Goal: Information Seeking & Learning: Understand process/instructions

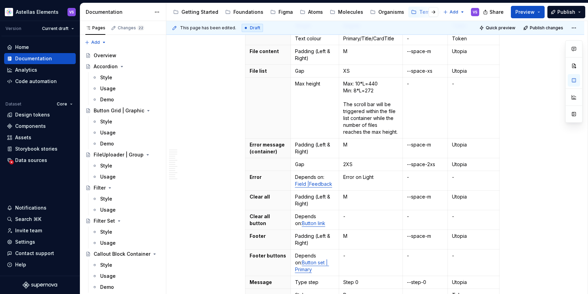
scroll to position [376, 0]
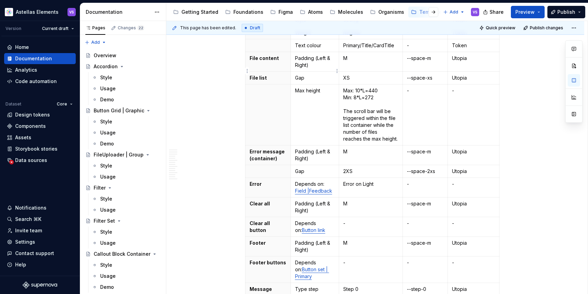
click at [313, 72] on td "Gap" at bounding box center [315, 78] width 48 height 13
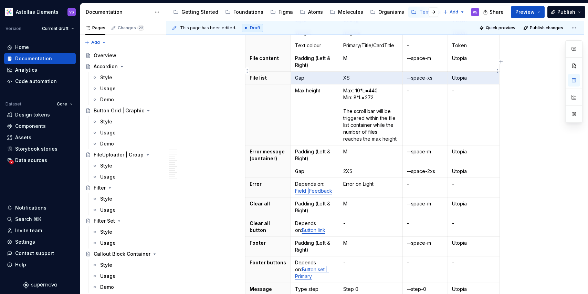
drag, startPoint x: 297, startPoint y: 71, endPoint x: 477, endPoint y: 75, distance: 179.5
click at [477, 75] on tr "File list Gap XS --space-xs Utopia" at bounding box center [373, 78] width 254 height 13
click at [393, 103] on p "Max: 10*L=440 Min: 8*L=272 The scroll bar will be triggered within the file lis…" at bounding box center [370, 114] width 55 height 55
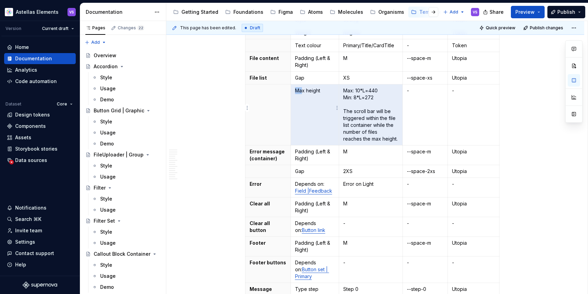
drag, startPoint x: 401, startPoint y: 134, endPoint x: 305, endPoint y: 86, distance: 107.4
click at [305, 86] on tr "Max height Max: 10*L=440 Min: 8*L=272 The scroll bar will be triggered within t…" at bounding box center [373, 114] width 254 height 61
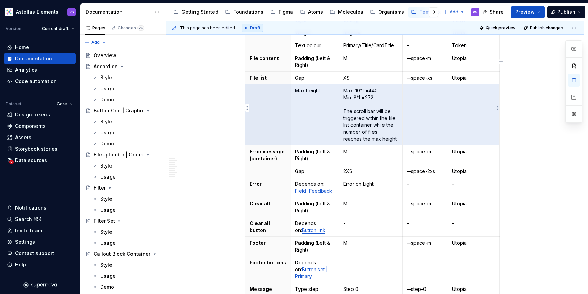
drag, startPoint x: 276, startPoint y: 94, endPoint x: 463, endPoint y: 112, distance: 187.9
click at [463, 112] on tr "Max height Max: 10*L=440 Min: 8*L=272 The scroll bar will be triggered within t…" at bounding box center [373, 114] width 254 height 61
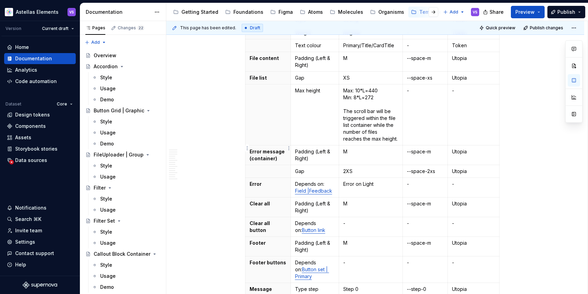
drag, startPoint x: 253, startPoint y: 143, endPoint x: 286, endPoint y: 144, distance: 32.8
click at [286, 148] on p "Error message (container)" at bounding box center [268, 155] width 37 height 14
drag, startPoint x: 283, startPoint y: 152, endPoint x: 250, endPoint y: 144, distance: 33.5
click at [250, 145] on th "Error message (container)" at bounding box center [268, 155] width 45 height 20
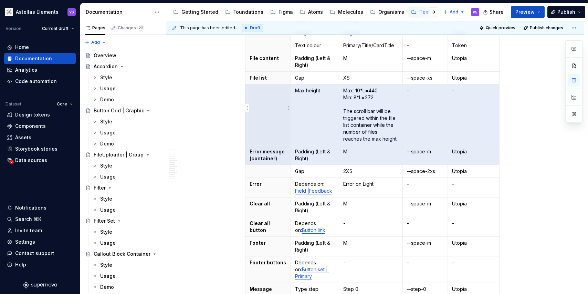
drag, startPoint x: 471, startPoint y: 151, endPoint x: 266, endPoint y: 114, distance: 208.2
click at [266, 114] on tbody "Element Property Setting Code Reference Data Source Modal container Border radi…" at bounding box center [373, 65] width 254 height 576
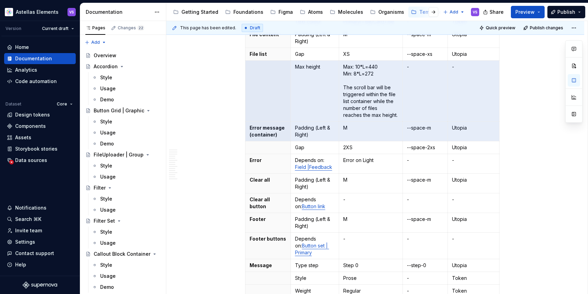
scroll to position [394, 0]
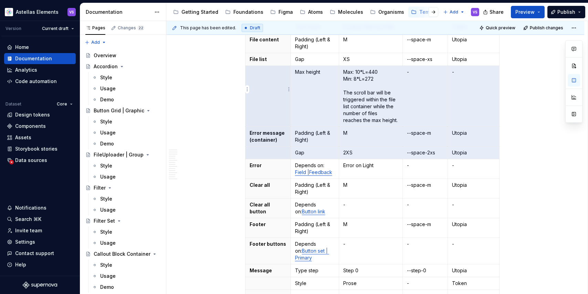
drag, startPoint x: 487, startPoint y: 146, endPoint x: 260, endPoint y: 80, distance: 235.8
click at [260, 80] on tbody "Element Property Setting Code Reference Data Source Modal container Border radi…" at bounding box center [373, 47] width 254 height 576
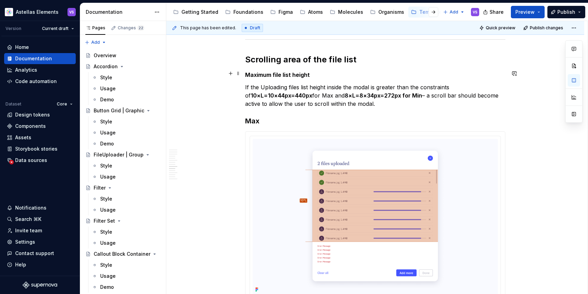
scroll to position [2493, 0]
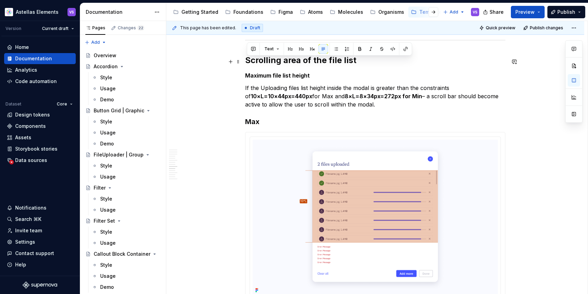
drag, startPoint x: 395, startPoint y: 92, endPoint x: 247, endPoint y: 62, distance: 150.8
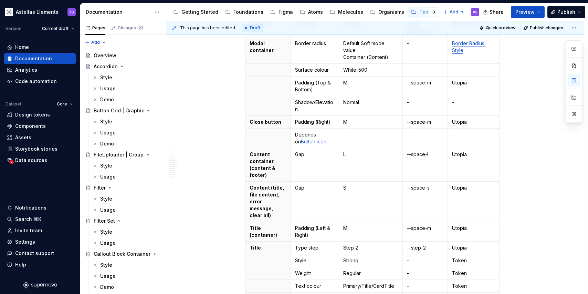
scroll to position [43, 0]
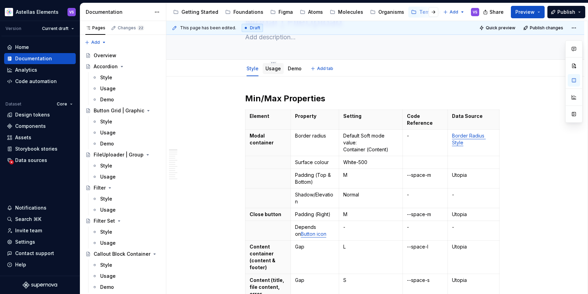
click at [272, 66] on link "Usage" at bounding box center [274, 68] width 16 height 6
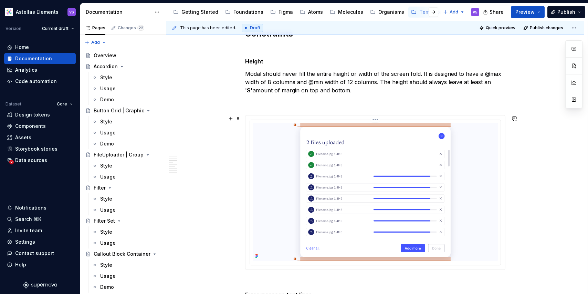
scroll to position [455, 0]
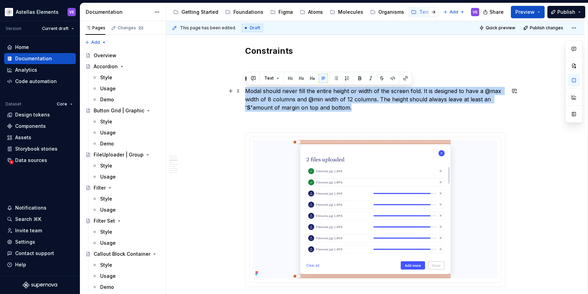
drag, startPoint x: 361, startPoint y: 108, endPoint x: 248, endPoint y: 89, distance: 115.3
click at [248, 89] on p "Modal should never fill the entire height or width of the screen fold. It is de…" at bounding box center [375, 99] width 260 height 25
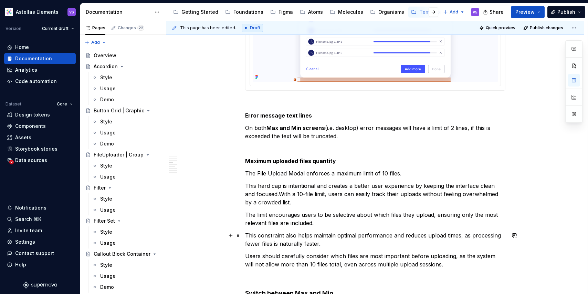
scroll to position [653, 0]
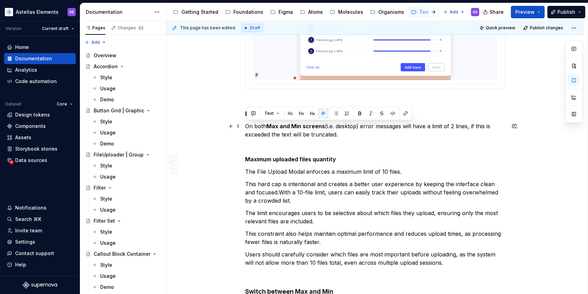
drag, startPoint x: 348, startPoint y: 137, endPoint x: 247, endPoint y: 127, distance: 101.8
click at [247, 127] on p "On both Max and Min screens (i.e. desktop) error messages will have a limit of …" at bounding box center [375, 130] width 260 height 17
click at [366, 138] on p "On both Max and Min screens (i.e. desktop) error messages will have a limit of …" at bounding box center [375, 130] width 260 height 17
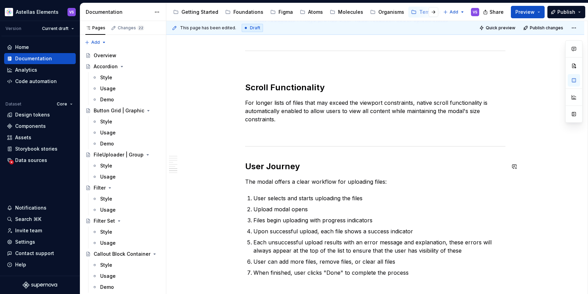
scroll to position [1279, 0]
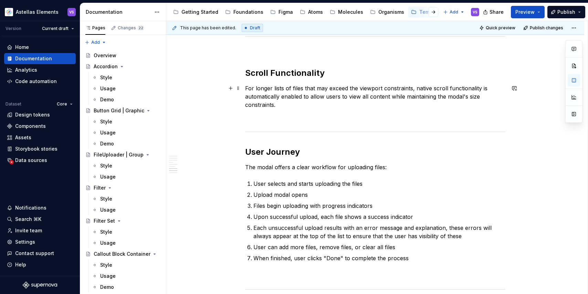
click at [291, 96] on p "For longer lists of files that may exceed the viewport constraints, native scro…" at bounding box center [375, 96] width 260 height 25
click at [296, 104] on p "For longer lists of files that may exceed the viewport constraints, native scro…" at bounding box center [375, 96] width 260 height 25
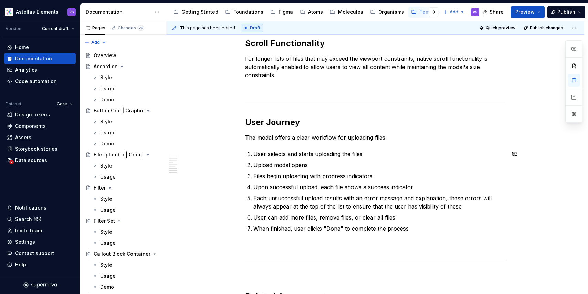
scroll to position [1309, 0]
drag, startPoint x: 269, startPoint y: 200, endPoint x: 310, endPoint y: 200, distance: 40.3
click at [310, 200] on p "Each unsuccessful upload results with an error message and explanation, these e…" at bounding box center [380, 202] width 252 height 17
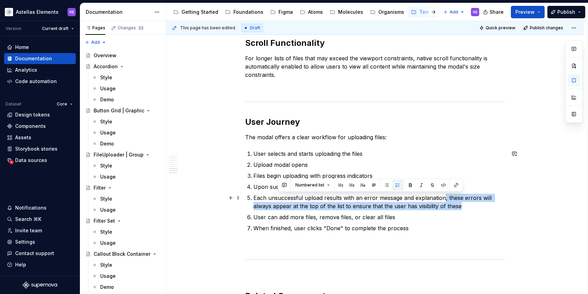
drag, startPoint x: 444, startPoint y: 197, endPoint x: 465, endPoint y: 205, distance: 22.3
click at [465, 205] on p "Each unsuccessful upload results with an error message and explanation, these e…" at bounding box center [380, 202] width 252 height 17
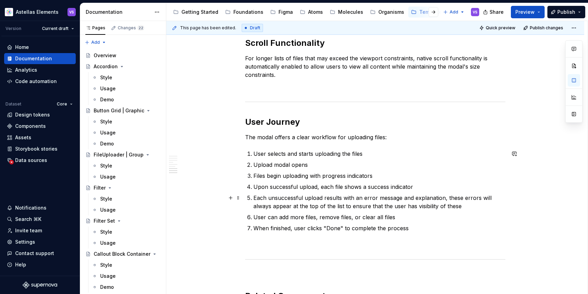
click at [469, 207] on p "Each unsuccessful upload results with an error message and explanation, these e…" at bounding box center [380, 202] width 252 height 17
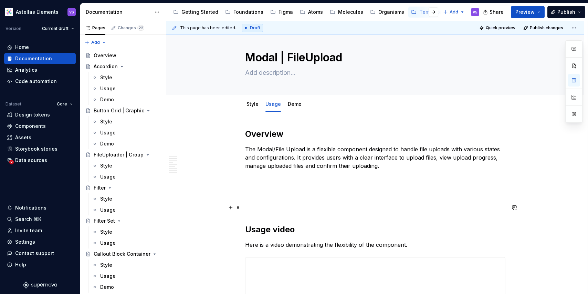
scroll to position [0, 0]
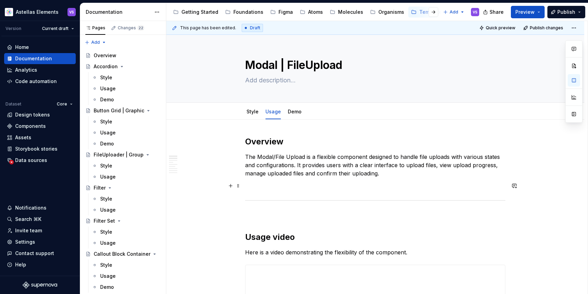
click at [250, 114] on link "Style" at bounding box center [253, 112] width 12 height 6
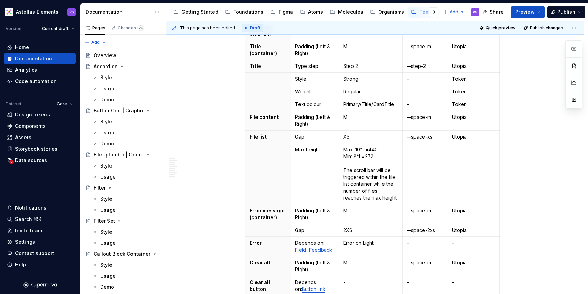
scroll to position [318, 0]
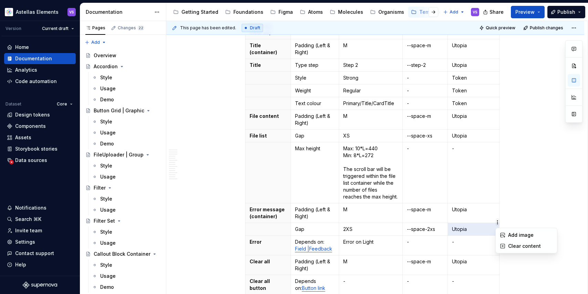
click at [265, 211] on html "Astellas Elements VS Version Current draft Home Documentation Analytics Code au…" at bounding box center [294, 147] width 588 height 294
click at [478, 224] on html "Astellas Elements VS Version Current draft Home Documentation Analytics Code au…" at bounding box center [294, 147] width 588 height 294
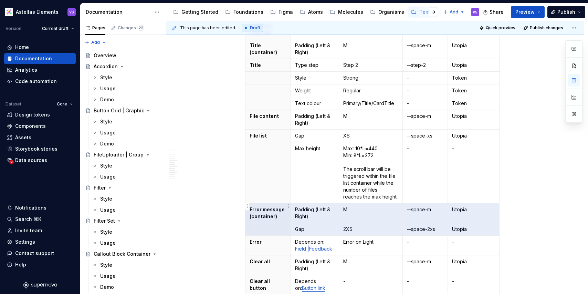
drag, startPoint x: 492, startPoint y: 223, endPoint x: 264, endPoint y: 201, distance: 228.4
click at [264, 201] on tbody "Element Property Setting Code Reference Data Source Modal container Border radi…" at bounding box center [373, 123] width 254 height 576
click at [268, 209] on p "Error message (container)" at bounding box center [268, 213] width 37 height 14
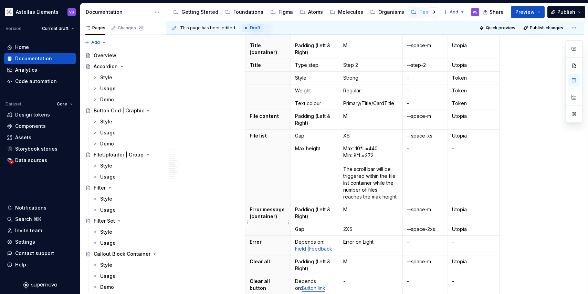
click at [250, 223] on th at bounding box center [268, 229] width 45 height 13
click at [310, 226] on p "Gap" at bounding box center [315, 229] width 40 height 7
click at [246, 223] on html "Astellas Elements VS Version Current draft Home Documentation Analytics Code au…" at bounding box center [294, 147] width 588 height 294
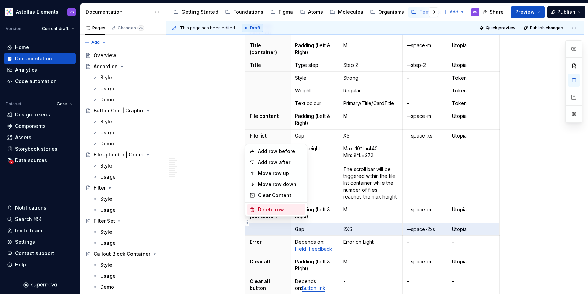
click at [272, 211] on div "Delete row" at bounding box center [280, 209] width 45 height 7
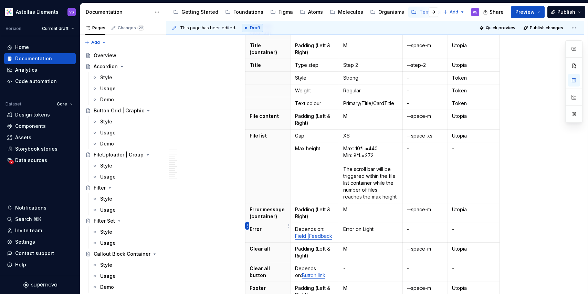
click at [247, 224] on html "Astellas Elements VS Version Current draft Home Documentation Analytics Code au…" at bounding box center [294, 147] width 588 height 294
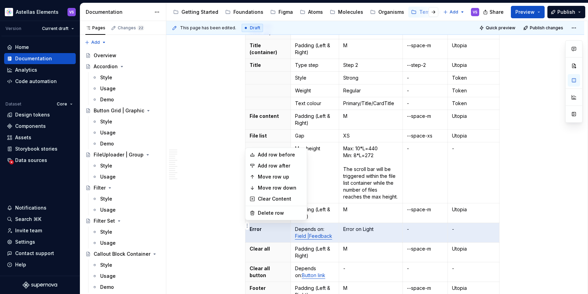
click at [365, 202] on html "Astellas Elements VS Version Current draft Home Documentation Analytics Code au…" at bounding box center [294, 147] width 588 height 294
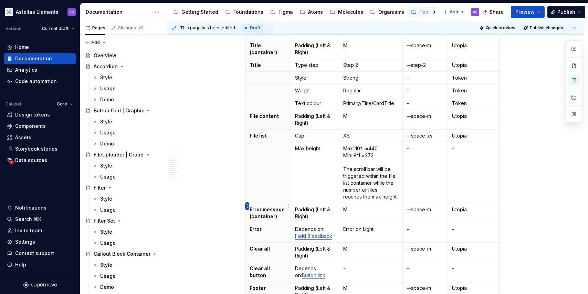
click at [247, 205] on html "Astellas Elements VS Version Current draft Home Documentation Analytics Code au…" at bounding box center [294, 147] width 588 height 294
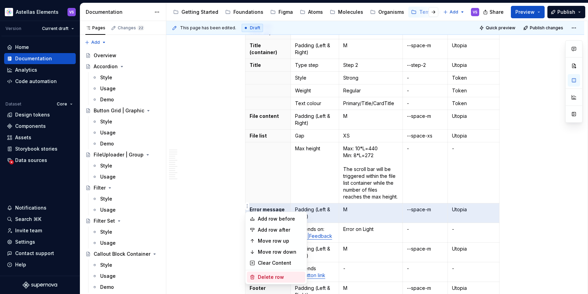
click at [271, 278] on div "Delete row" at bounding box center [280, 276] width 45 height 7
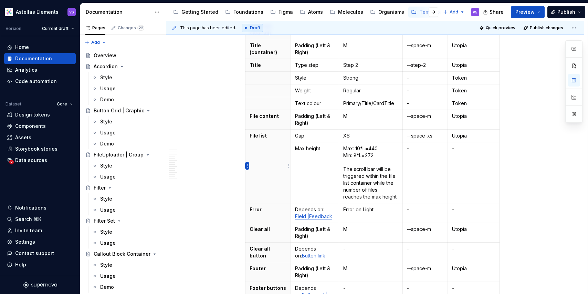
click at [247, 167] on html "Astellas Elements VS Version Current draft Home Documentation Analytics Code au…" at bounding box center [294, 147] width 588 height 294
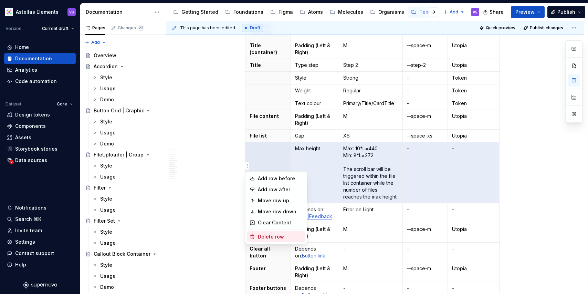
click at [275, 237] on div "Delete row" at bounding box center [280, 236] width 45 height 7
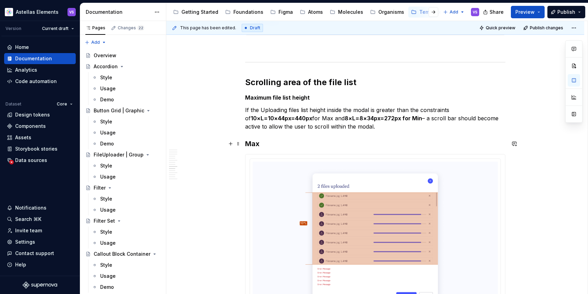
scroll to position [2378, 0]
type textarea "*"
click at [369, 114] on strong "8×L=8×34px=272px for Min" at bounding box center [384, 117] width 78 height 7
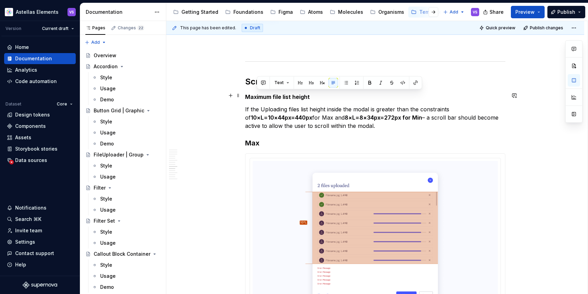
drag, startPoint x: 384, startPoint y: 114, endPoint x: 256, endPoint y: 92, distance: 130.1
click at [256, 105] on p "If the Uploading files list height inside the modal is greater than the constra…" at bounding box center [375, 117] width 260 height 25
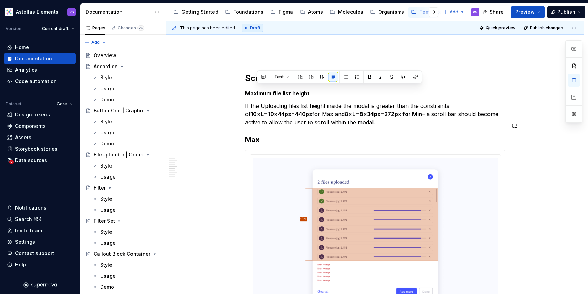
scroll to position [2385, 0]
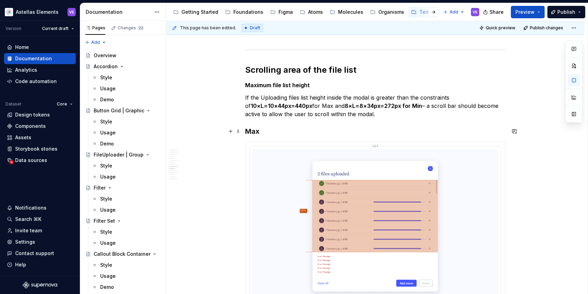
scroll to position [2373, 0]
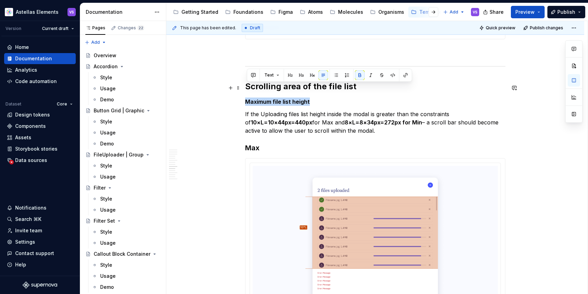
drag, startPoint x: 323, startPoint y: 87, endPoint x: 246, endPoint y: 85, distance: 77.5
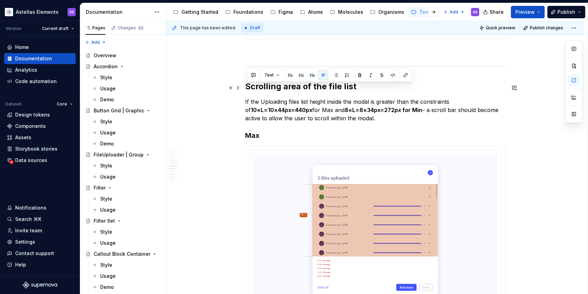
drag, startPoint x: 380, startPoint y: 106, endPoint x: 247, endPoint y: 86, distance: 135.0
click at [247, 97] on p "If the Uploading files list height inside the modal is greater than the constra…" at bounding box center [375, 109] width 260 height 25
copy p "If the Uploading files list height inside the modal is greater than the constra…"
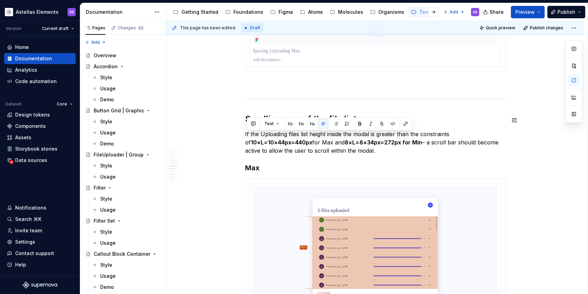
scroll to position [2325, 0]
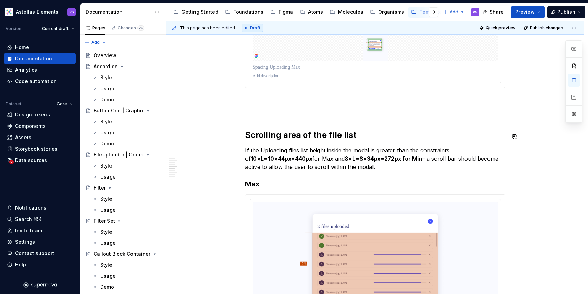
drag, startPoint x: 378, startPoint y: 155, endPoint x: 246, endPoint y: 134, distance: 133.9
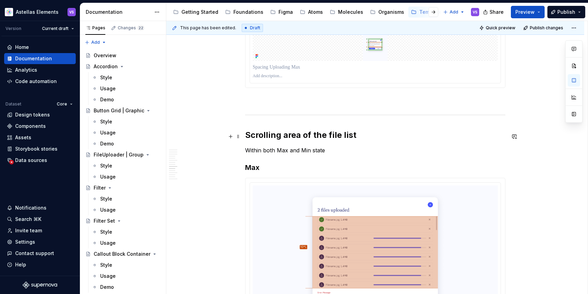
click at [258, 146] on p "Within both Max and Min state" at bounding box center [375, 150] width 260 height 8
click at [317, 146] on p "For both Max and Min state" at bounding box center [375, 150] width 260 height 8
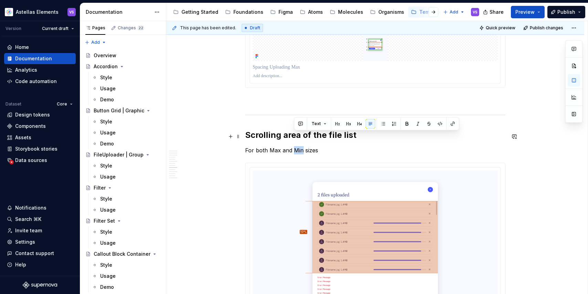
drag, startPoint x: 303, startPoint y: 135, endPoint x: 295, endPoint y: 135, distance: 8.3
click at [295, 146] on p "For both Max and Min sizes" at bounding box center [375, 150] width 260 height 8
click at [273, 146] on p "For both Max and Min sizes" at bounding box center [375, 150] width 260 height 8
click at [335, 146] on p "For both Max and Min sizes" at bounding box center [375, 150] width 260 height 8
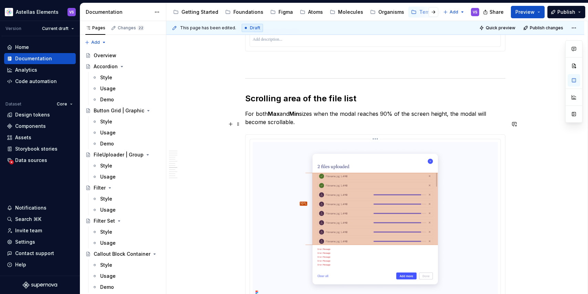
scroll to position [2362, 0]
click at [452, 109] on p "For both Max and Min sizes when the modal reaches 90% of the screen height, the…" at bounding box center [375, 117] width 260 height 17
click at [488, 109] on p "For both Max and Min sizes when the modal reaches 90% of the screen height (spa…" at bounding box center [375, 117] width 260 height 17
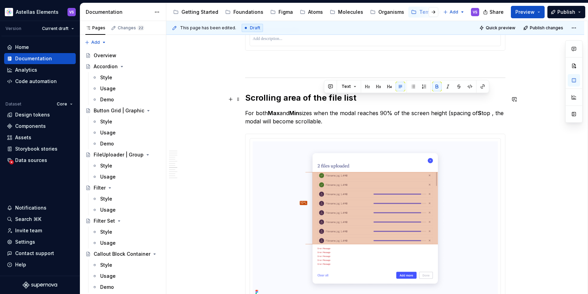
click at [500, 109] on p "For both Max and Min sizes when the modal reaches 90% of the screen height (spa…" at bounding box center [375, 117] width 260 height 17
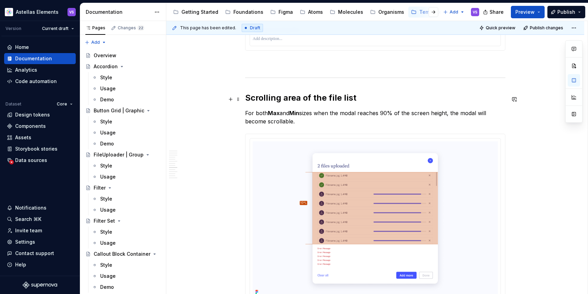
click at [295, 109] on p "For both Max and Min sizes when the modal reaches 90% of the screen height, the…" at bounding box center [375, 117] width 260 height 17
click at [323, 109] on p "For both Max and Min sizes when the modal reaches 90% of the screen height, the…" at bounding box center [375, 117] width 260 height 17
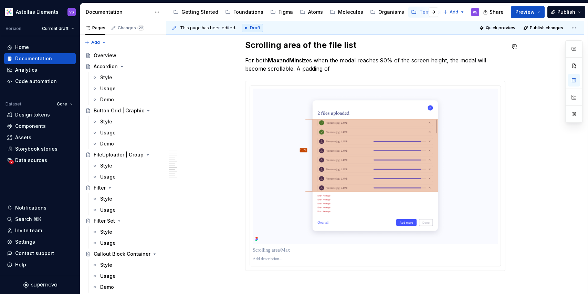
scroll to position [2410, 0]
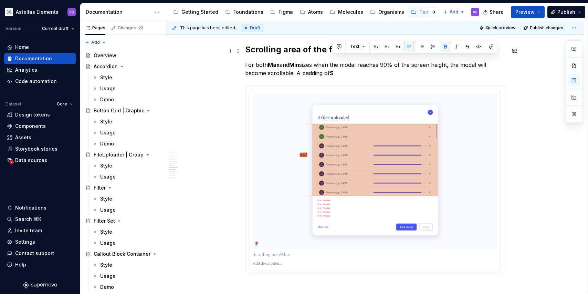
click at [340, 61] on p "For both Max and Min sizes when the modal reaches 90% of the screen height, the…" at bounding box center [375, 69] width 260 height 17
drag, startPoint x: 348, startPoint y: 61, endPoint x: 447, endPoint y: 62, distance: 99.9
click at [447, 70] on strong "S is maintained at the top and bottom of the" at bounding box center [390, 73] width 121 height 7
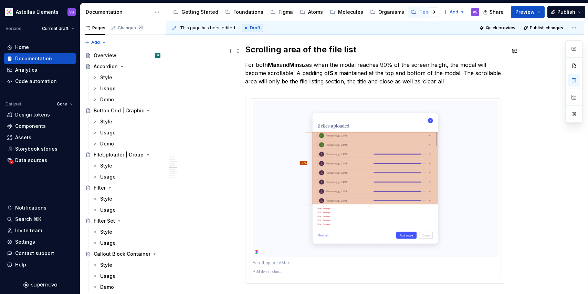
click at [427, 66] on p "For both Max and Min sizes when the modal reaches 90% of the screen height, the…" at bounding box center [375, 73] width 260 height 25
click at [451, 68] on p "For both Max and Min sizes when the modal reaches 90% of the screen height, the…" at bounding box center [375, 73] width 260 height 25
click at [458, 71] on p "For both Max and Min sizes when the modal reaches 90% of the screen height, the…" at bounding box center [375, 73] width 260 height 25
click at [486, 67] on p "For both Max and Min sizes when the modal reaches 90% of the screen height, the…" at bounding box center [375, 73] width 260 height 25
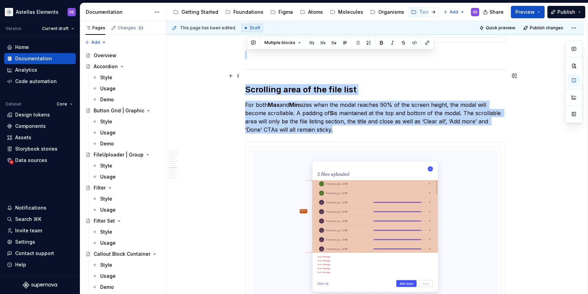
scroll to position [2350, 0]
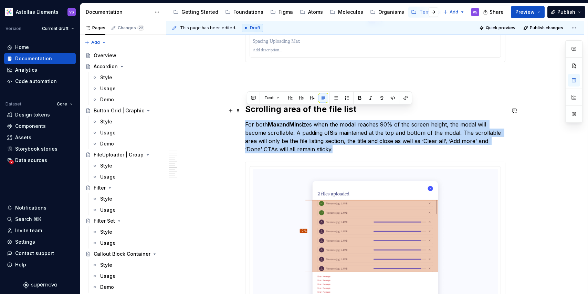
drag, startPoint x: 353, startPoint y: 77, endPoint x: 247, endPoint y: 109, distance: 110.6
click at [247, 120] on p "For both Max and Min sizes when the modal reaches 90% of the screen height, the…" at bounding box center [375, 136] width 260 height 33
copy p "For both Max and Min sizes when the modal reaches 90% of the screen height, the…"
click at [345, 137] on p "For both Max and Min sizes when the modal reaches 90% of the screen height, the…" at bounding box center [375, 136] width 260 height 33
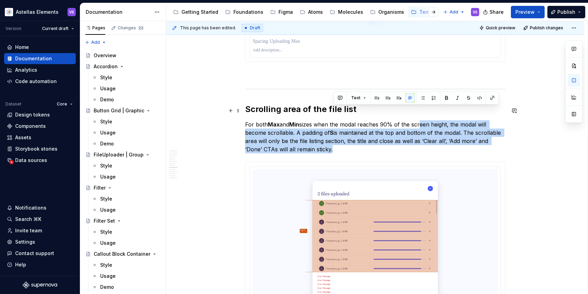
drag, startPoint x: 351, startPoint y: 136, endPoint x: 424, endPoint y: 110, distance: 77.6
click at [424, 120] on p "For both Max and Min sizes when the modal reaches 90% of the screen height, the…" at bounding box center [375, 136] width 260 height 33
click at [367, 134] on p "For both Max and Min sizes when the modal reaches 90% of the screen height, the…" at bounding box center [375, 136] width 260 height 33
drag, startPoint x: 322, startPoint y: 110, endPoint x: 334, endPoint y: 135, distance: 28.0
click at [334, 135] on p "For both Max and Min sizes when the modal reaches 90% of the screen height, the…" at bounding box center [375, 136] width 260 height 33
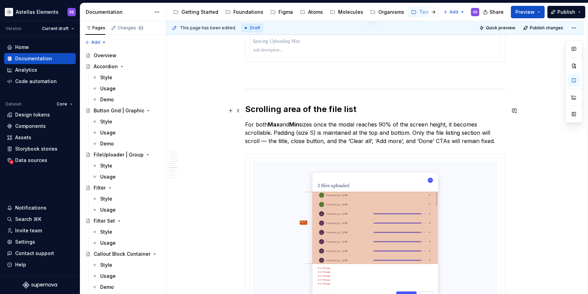
click at [318, 120] on p "For both Max and Min sizes once the modal reaches 90% of the screen height, it …" at bounding box center [375, 132] width 260 height 25
click at [271, 128] on p "For both Max and Min sizes, once the modal reaches 90% of the screen height, it…" at bounding box center [375, 132] width 260 height 25
click at [499, 128] on p "For both Max and Min sizes, once the modal reaches 90% of the screen height, it…" at bounding box center [375, 132] width 260 height 25
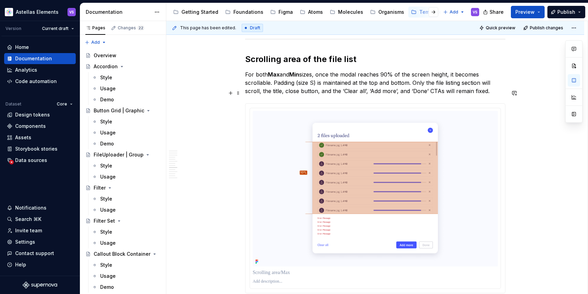
scroll to position [2430, 0]
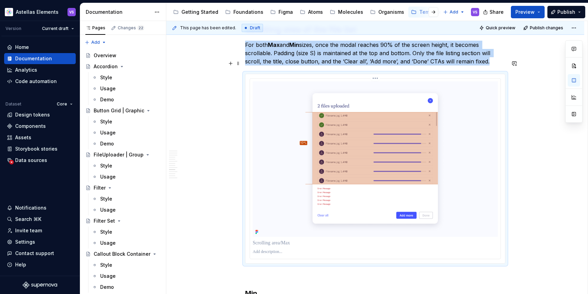
click at [443, 116] on img at bounding box center [375, 158] width 245 height 155
click at [574, 81] on button "button" at bounding box center [574, 80] width 12 height 12
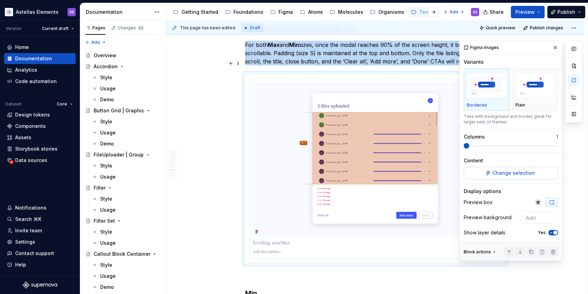
click at [506, 169] on span "Change selection" at bounding box center [514, 172] width 43 height 7
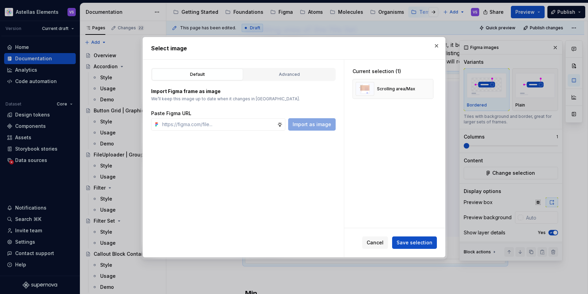
type textarea "*"
paste input "[URL][DOMAIN_NAME]"
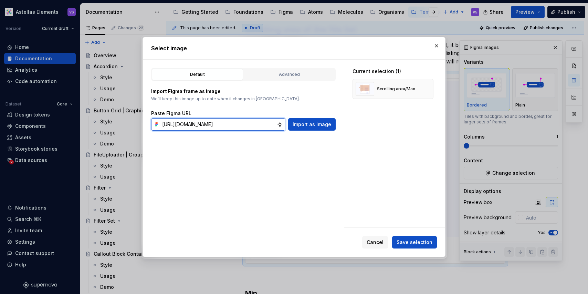
scroll to position [0, 187]
type input "[URL][DOMAIN_NAME]"
click at [331, 123] on span "Import as image" at bounding box center [312, 124] width 39 height 7
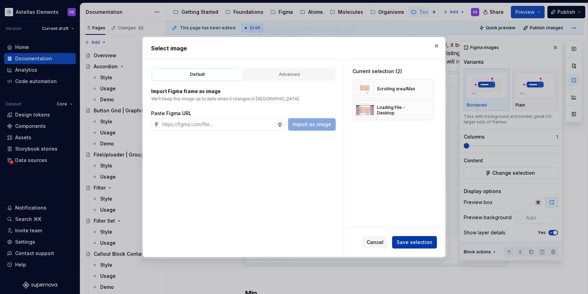
click at [419, 242] on span "Save selection" at bounding box center [415, 242] width 36 height 7
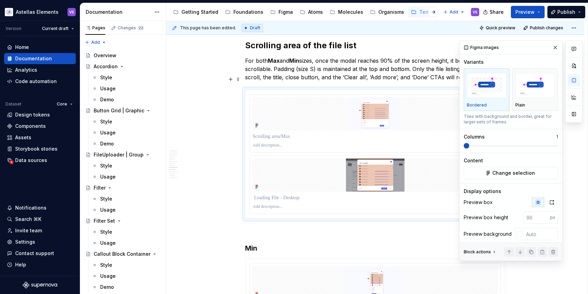
scroll to position [2404, 0]
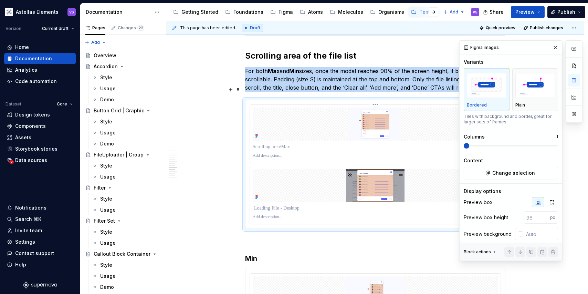
click at [405, 119] on img at bounding box center [375, 123] width 245 height 33
click at [504, 170] on span "Change selection" at bounding box center [514, 172] width 43 height 7
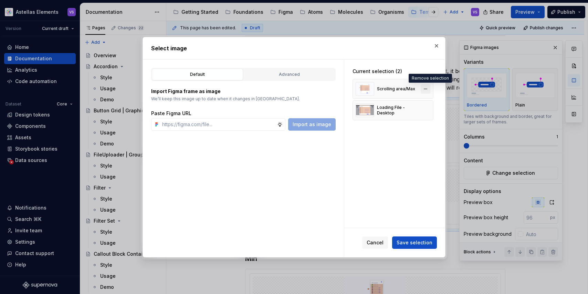
click at [430, 90] on button "button" at bounding box center [426, 89] width 10 height 10
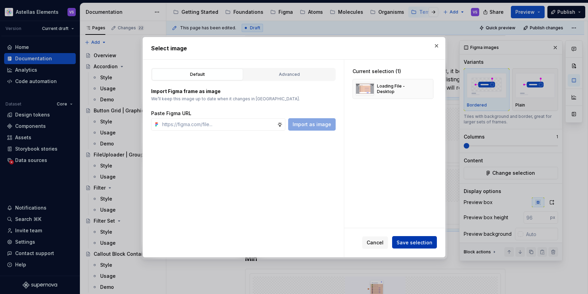
click at [421, 245] on span "Save selection" at bounding box center [415, 242] width 36 height 7
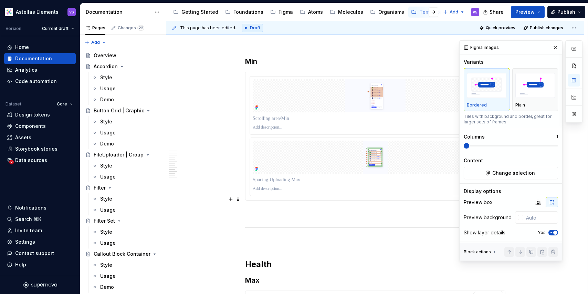
scroll to position [2625, 0]
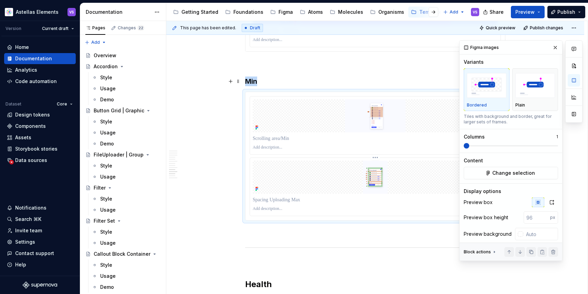
click at [338, 158] on div at bounding box center [375, 187] width 251 height 58
click at [240, 81] on span at bounding box center [239, 81] width 6 height 10
click at [254, 145] on div "Delete" at bounding box center [272, 142] width 45 height 7
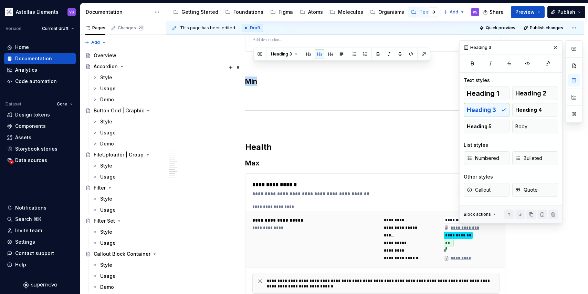
drag, startPoint x: 265, startPoint y: 72, endPoint x: 244, endPoint y: 65, distance: 22.1
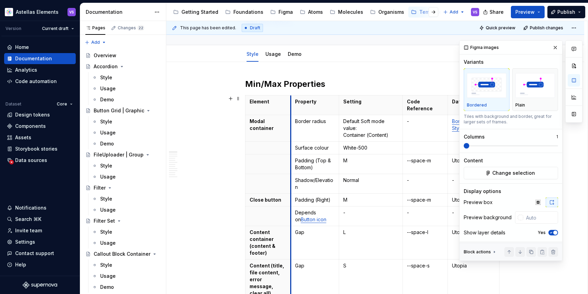
scroll to position [0, 0]
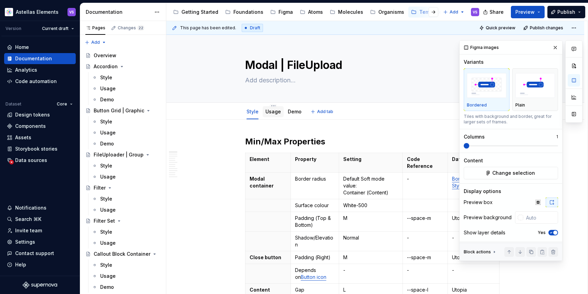
click at [279, 114] on link "Usage" at bounding box center [274, 112] width 16 height 6
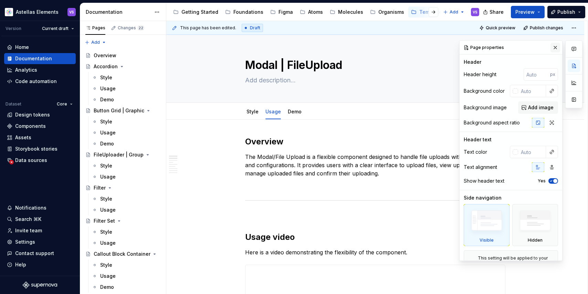
click at [553, 47] on button "button" at bounding box center [556, 48] width 10 height 10
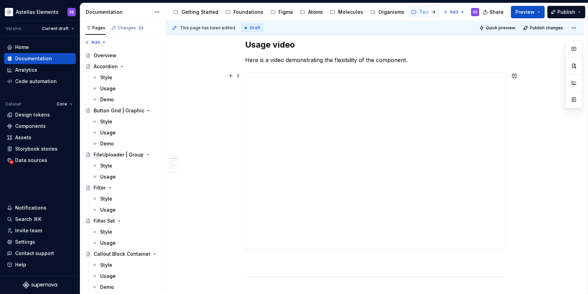
scroll to position [198, 0]
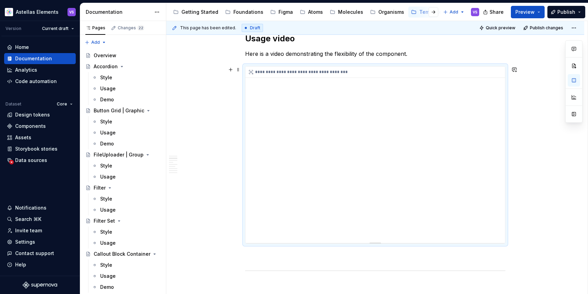
click at [259, 229] on div "**********" at bounding box center [376, 154] width 260 height 176
click at [261, 228] on div "**********" at bounding box center [376, 154] width 260 height 176
click at [265, 86] on div "**********" at bounding box center [376, 154] width 260 height 176
click at [527, 141] on div "**********" at bounding box center [377, 157] width 422 height 273
click at [456, 126] on div "**********" at bounding box center [376, 154] width 260 height 176
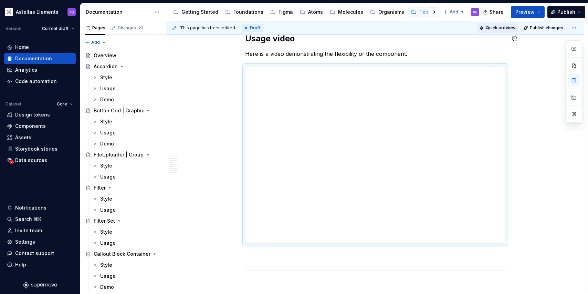
click at [504, 27] on span "Quick preview" at bounding box center [501, 28] width 30 height 6
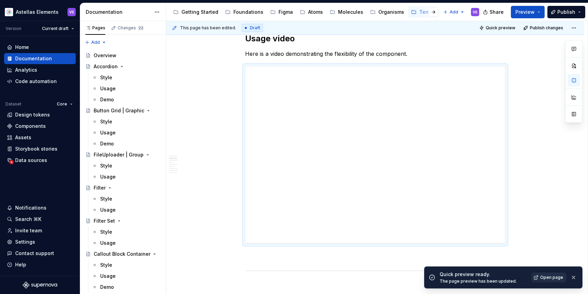
click at [548, 278] on span "Open page" at bounding box center [551, 278] width 23 height 6
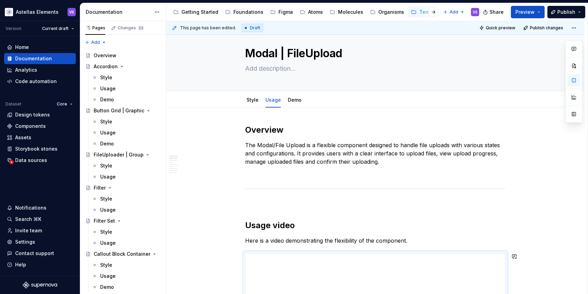
scroll to position [0, 0]
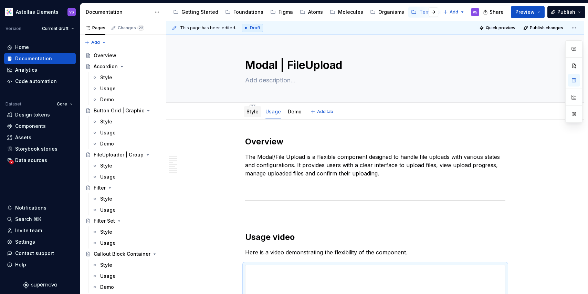
click at [256, 110] on link "Style" at bounding box center [253, 112] width 12 height 6
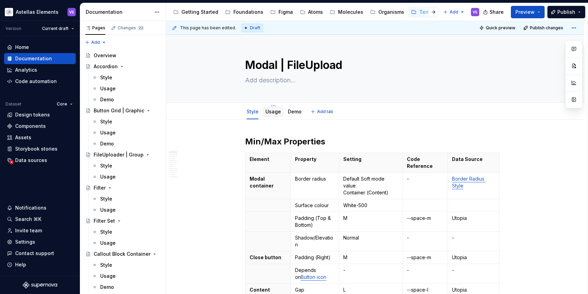
click at [280, 112] on link "Usage" at bounding box center [274, 112] width 16 height 6
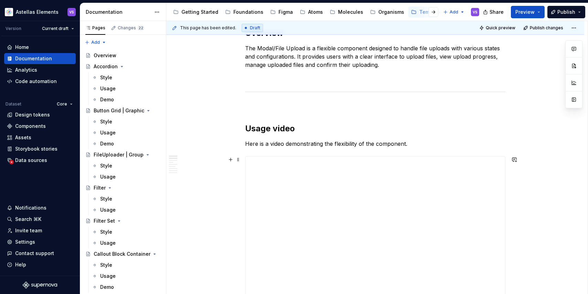
scroll to position [182, 0]
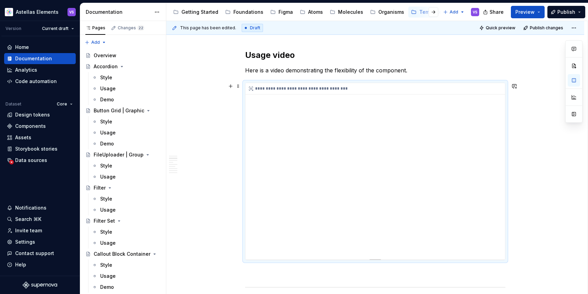
click at [260, 247] on div "**********" at bounding box center [376, 171] width 260 height 176
click at [261, 245] on div "**********" at bounding box center [376, 171] width 260 height 176
click at [259, 246] on div "**********" at bounding box center [376, 171] width 260 height 176
click at [385, 219] on div "**********" at bounding box center [376, 171] width 260 height 176
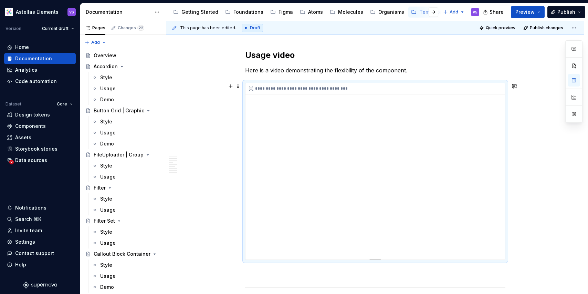
click at [263, 243] on div "**********" at bounding box center [376, 171] width 260 height 176
click at [157, 140] on button "Page tree" at bounding box center [156, 144] width 10 height 10
type textarea "*"
